Goal: Find specific page/section: Find specific page/section

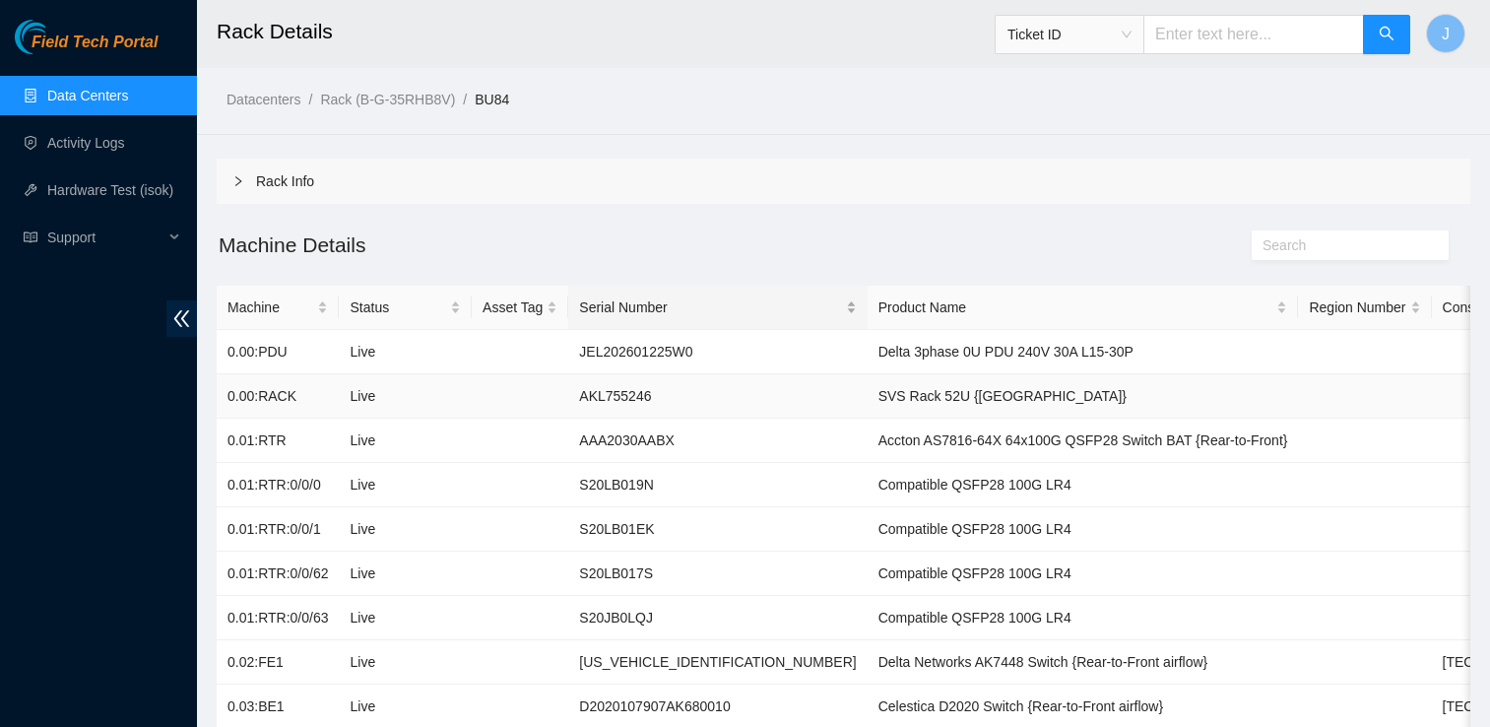
scroll to position [82, 0]
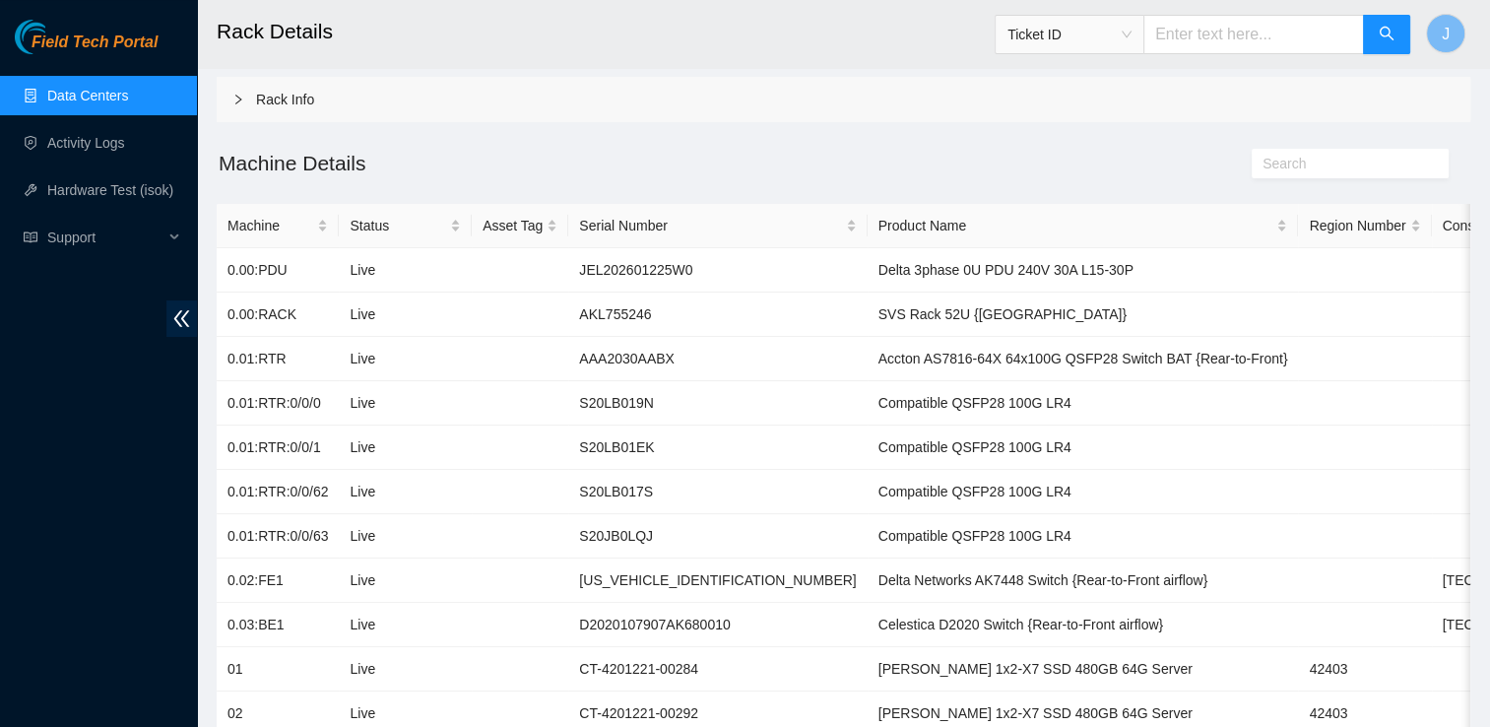
click at [114, 89] on link "Data Centers" at bounding box center [87, 96] width 81 height 16
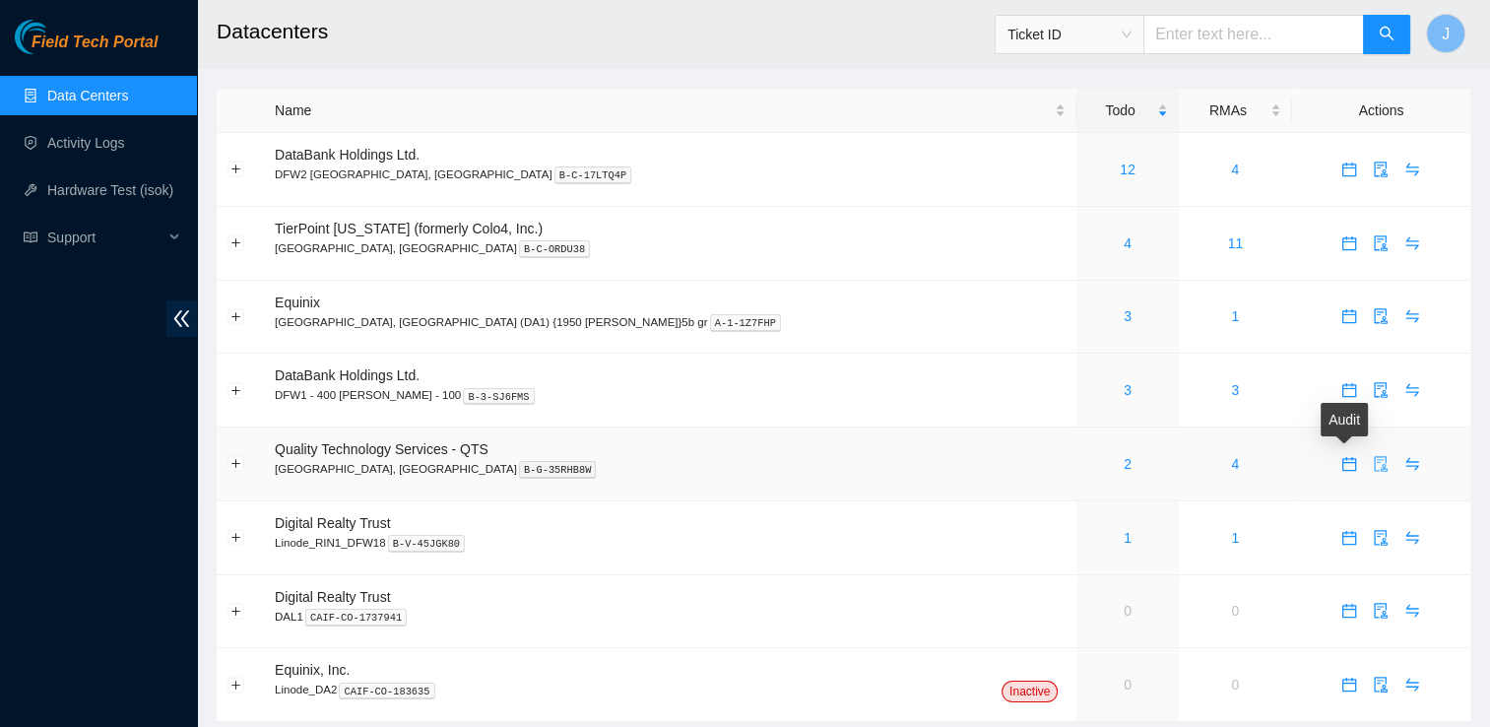
click at [1373, 467] on icon "audit" at bounding box center [1381, 464] width 16 height 16
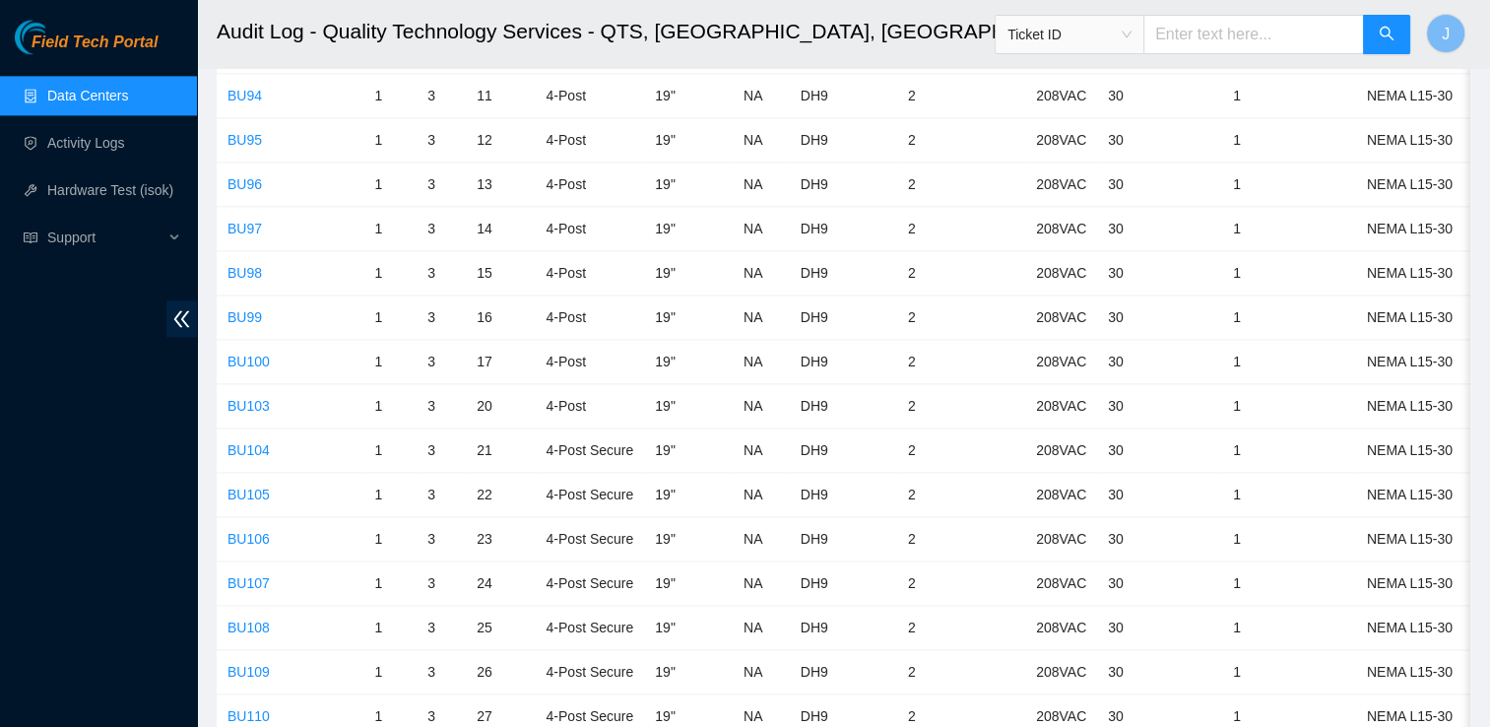
scroll to position [2762, 0]
click at [252, 353] on link "BU100" at bounding box center [249, 360] width 42 height 16
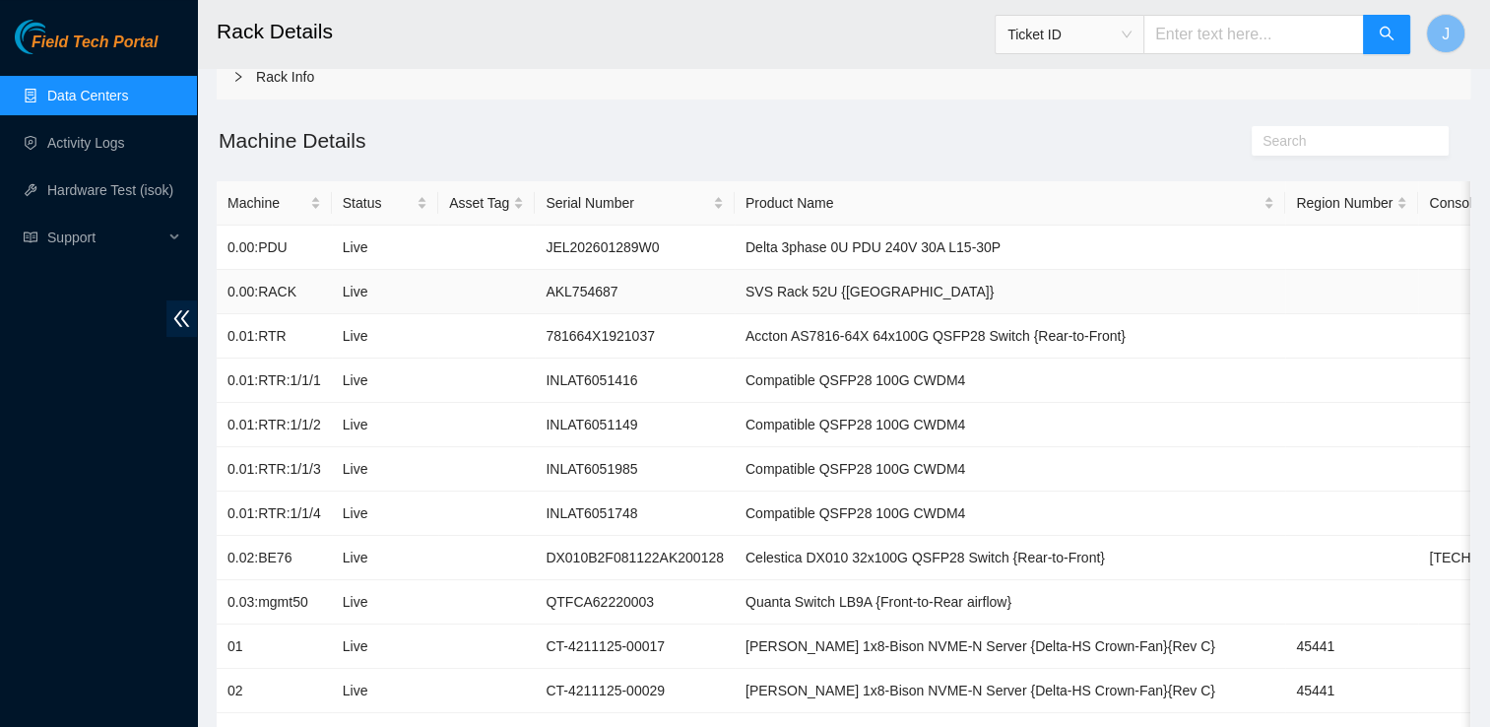
scroll to position [106, 0]
drag, startPoint x: 847, startPoint y: 597, endPoint x: 721, endPoint y: 609, distance: 126.6
click at [735, 609] on td "Quanta Switch LB9A {Front-to-Rear airflow}" at bounding box center [1010, 600] width 551 height 44
copy td "Quanta Switch LB9A"
